Goal: Information Seeking & Learning: Learn about a topic

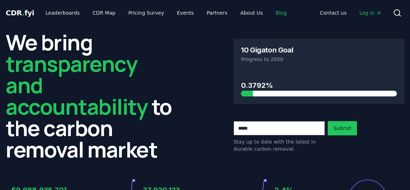
click at [270, 13] on link "Blog" at bounding box center [281, 12] width 22 height 13
click at [272, 14] on link "Blog" at bounding box center [281, 12] width 22 height 13
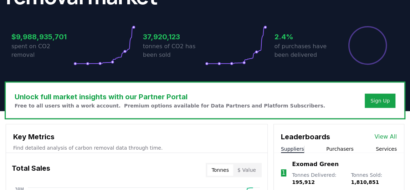
scroll to position [162, 0]
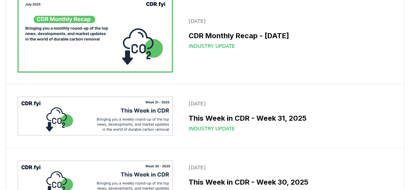
scroll to position [357, 0]
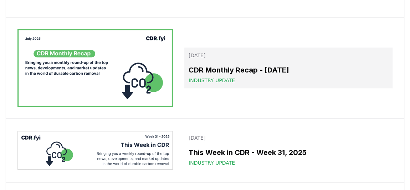
click at [229, 72] on h3 "CDR Monthly Recap - [DATE]" at bounding box center [289, 70] width 200 height 11
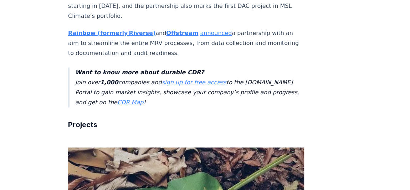
scroll to position [1395, 0]
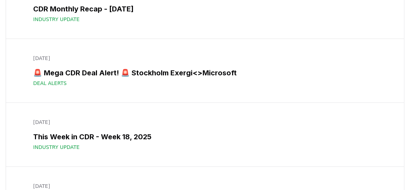
scroll to position [2537, 0]
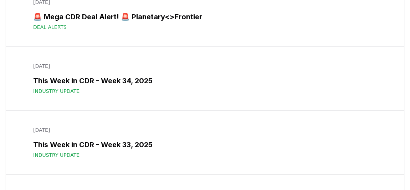
scroll to position [0, 0]
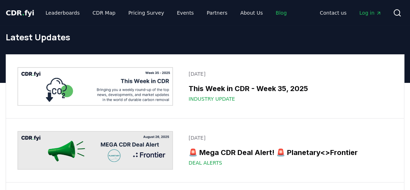
click at [272, 15] on link "Blog" at bounding box center [281, 12] width 22 height 13
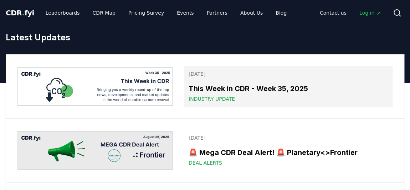
scroll to position [573, 0]
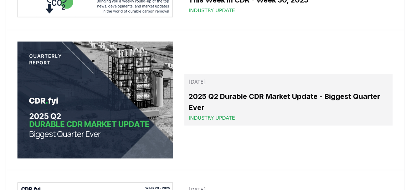
click at [219, 106] on h3 "2025 Q2 Durable CDR Market Update - Biggest Quarter Ever" at bounding box center [289, 101] width 200 height 21
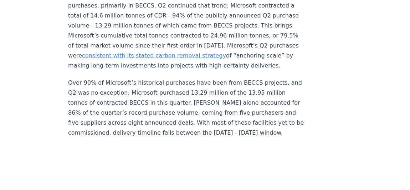
scroll to position [713, 0]
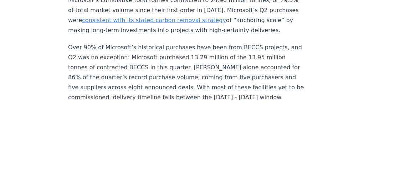
drag, startPoint x: 270, startPoint y: 103, endPoint x: 381, endPoint y: 63, distance: 117.4
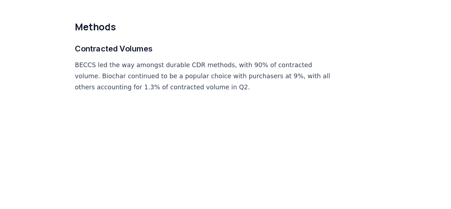
scroll to position [3361, 0]
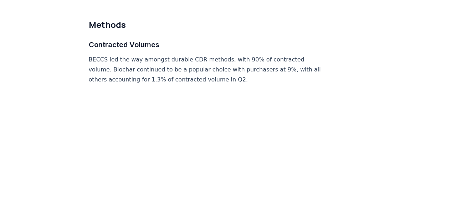
drag, startPoint x: 294, startPoint y: 63, endPoint x: 391, endPoint y: 104, distance: 105.1
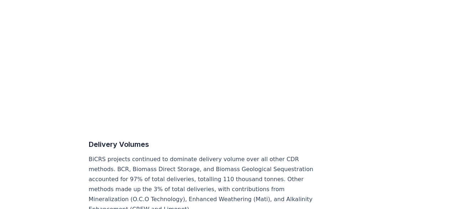
scroll to position [3624, 0]
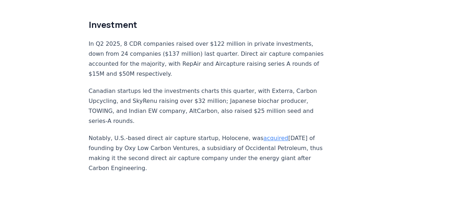
scroll to position [4317, 0]
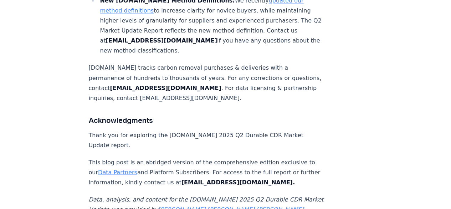
scroll to position [4709, 0]
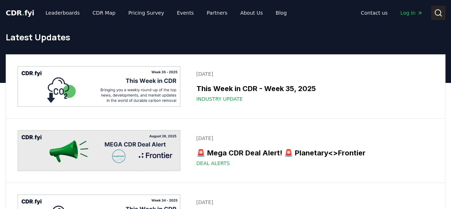
click at [410, 13] on icon at bounding box center [438, 13] width 9 height 9
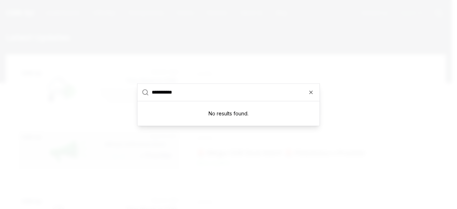
click at [203, 93] on input "**********" at bounding box center [233, 92] width 163 height 17
type input "*"
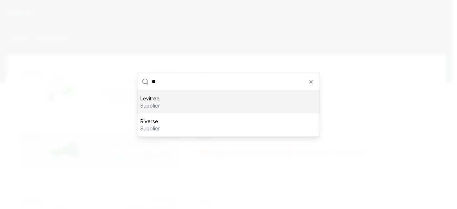
type input "*"
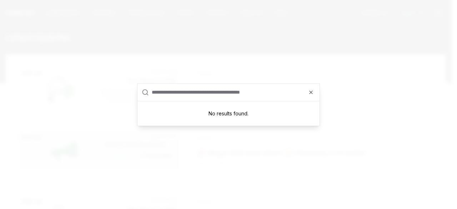
click at [301, 97] on input "text" at bounding box center [233, 92] width 163 height 17
click at [305, 93] on input "text" at bounding box center [233, 92] width 163 height 17
click at [311, 92] on icon "button" at bounding box center [311, 92] width 6 height 6
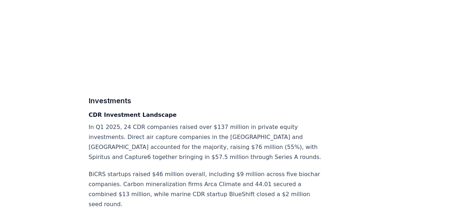
scroll to position [3613, 0]
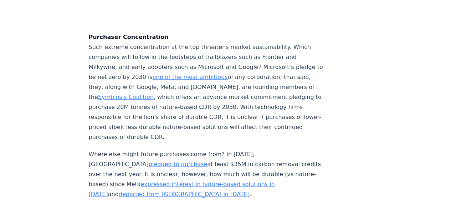
scroll to position [2923, 0]
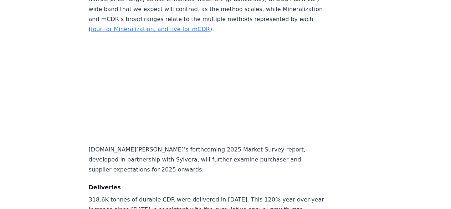
scroll to position [3444, 0]
